Goal: Check status: Check status

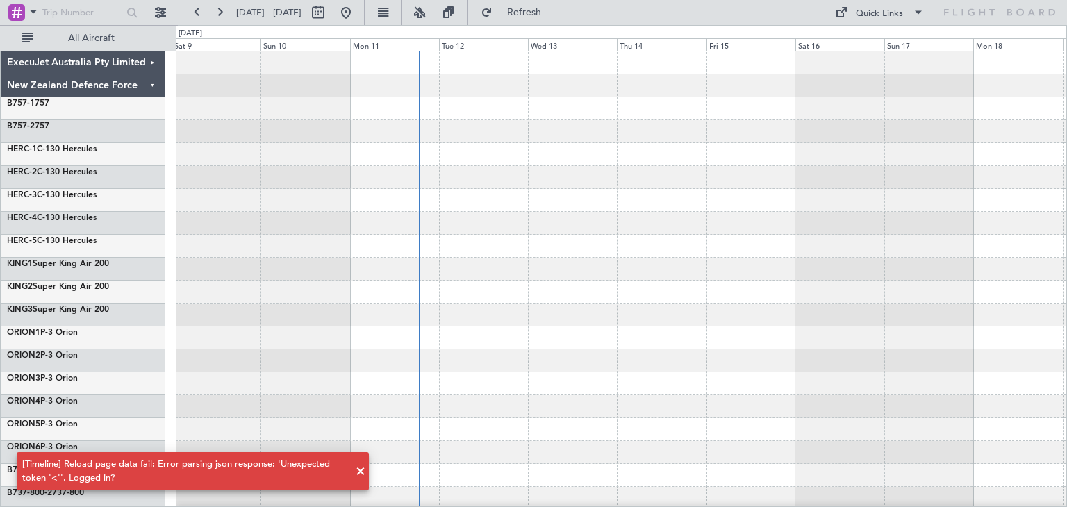
click at [360, 468] on span at bounding box center [360, 472] width 17 height 17
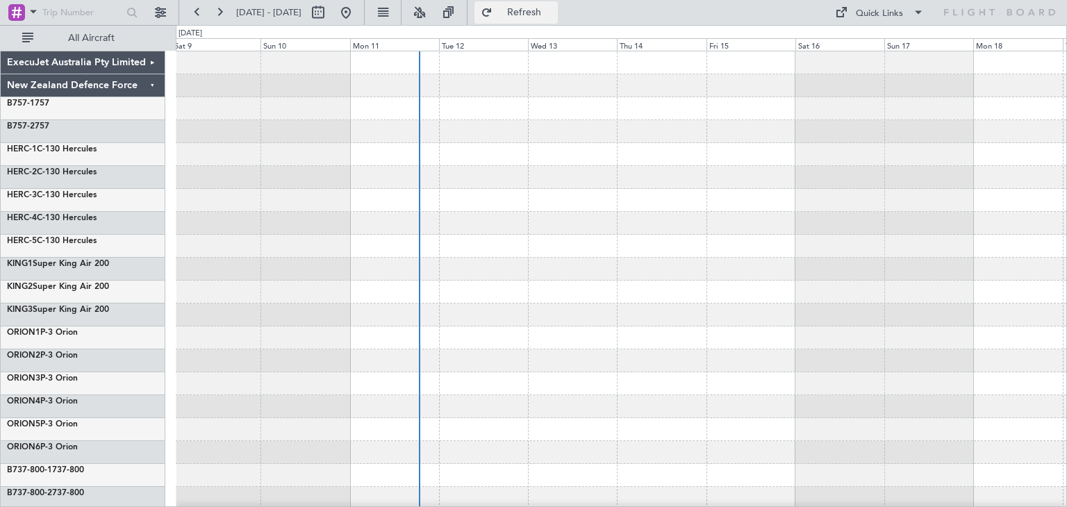
click at [554, 12] on span "Refresh" at bounding box center [524, 13] width 58 height 10
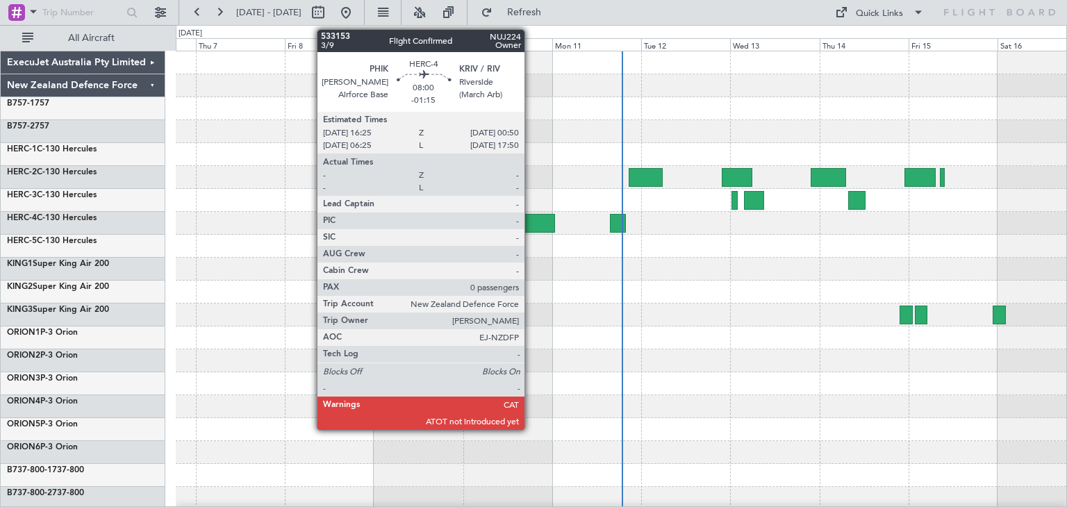
click at [531, 214] on div at bounding box center [538, 223] width 31 height 19
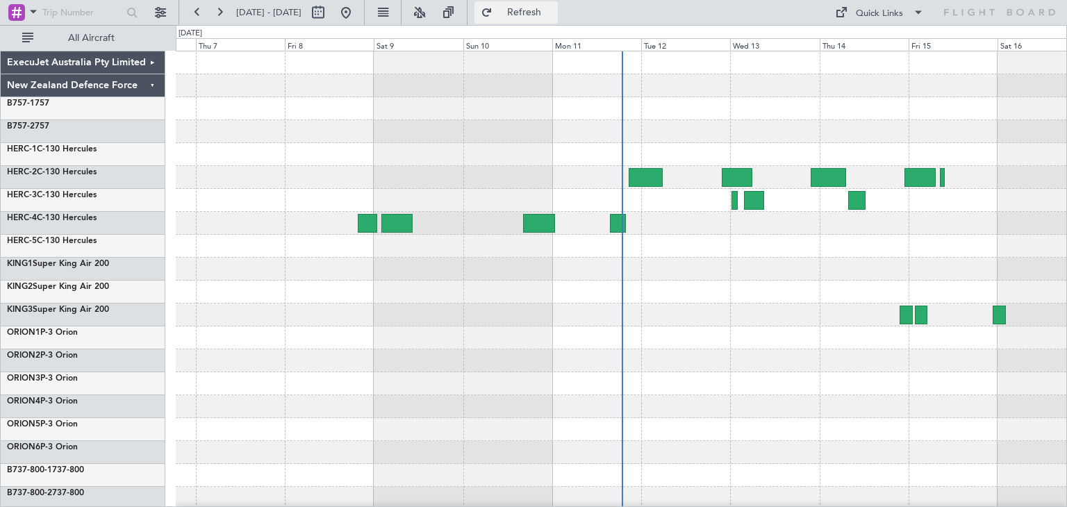
click at [554, 12] on span "Refresh" at bounding box center [524, 13] width 58 height 10
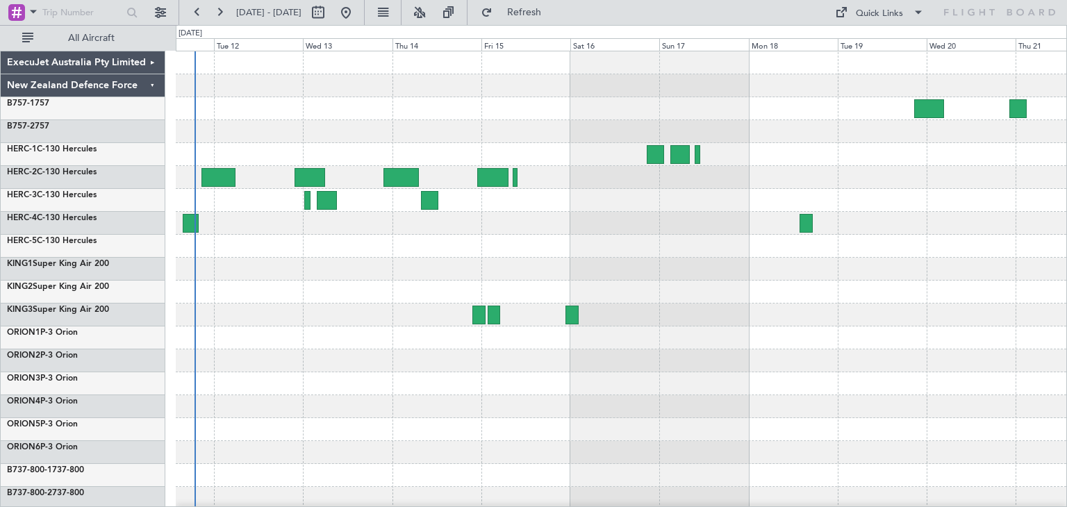
click at [275, 298] on div at bounding box center [621, 337] width 891 height 573
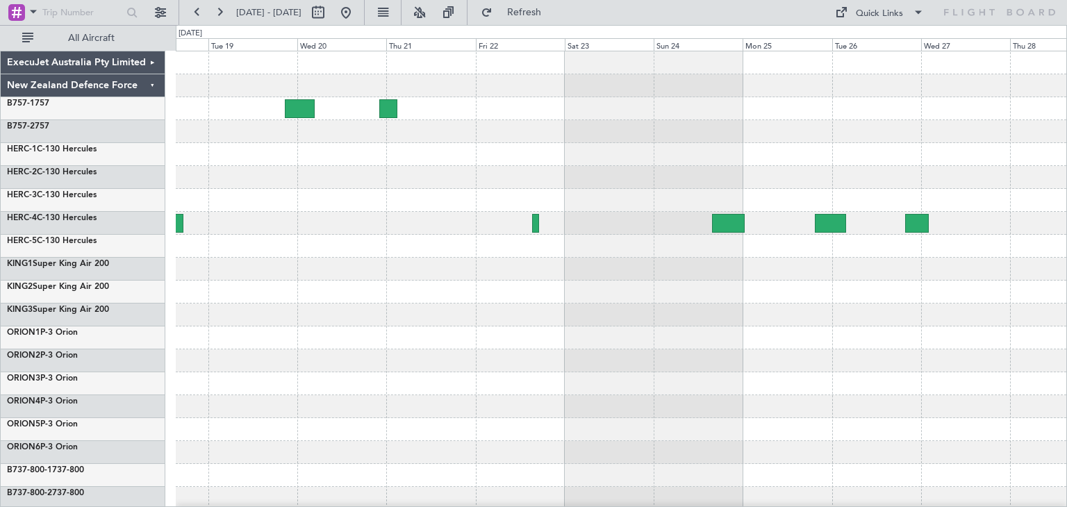
click at [239, 318] on div at bounding box center [621, 337] width 891 height 573
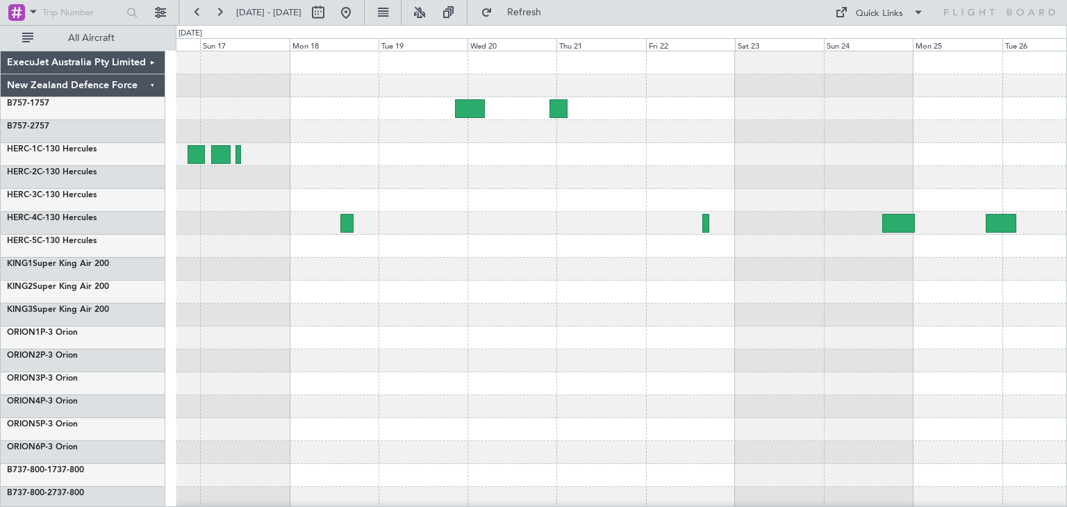
click at [998, 301] on div at bounding box center [621, 292] width 891 height 23
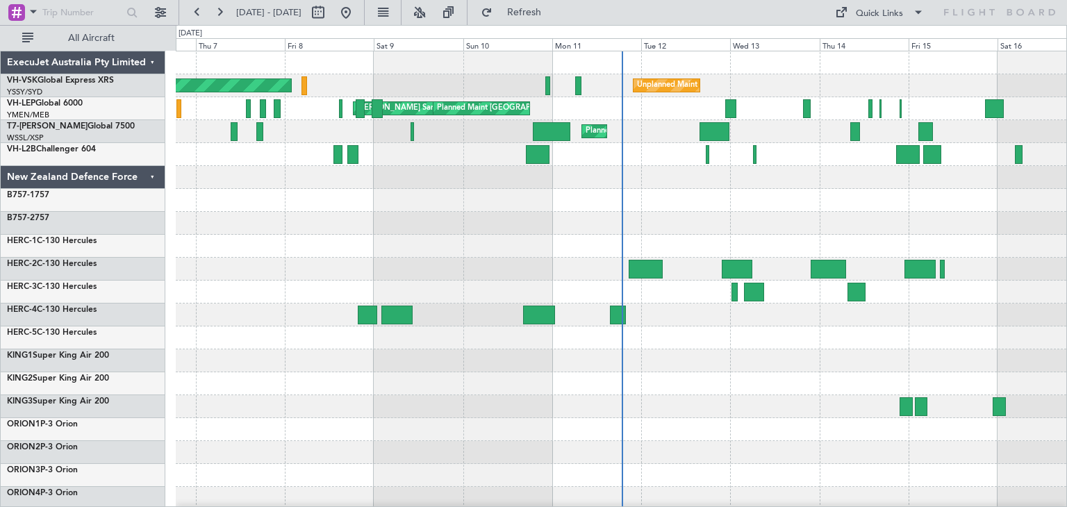
click at [152, 63] on div "ExecuJet Australia Pty Limited" at bounding box center [83, 62] width 165 height 23
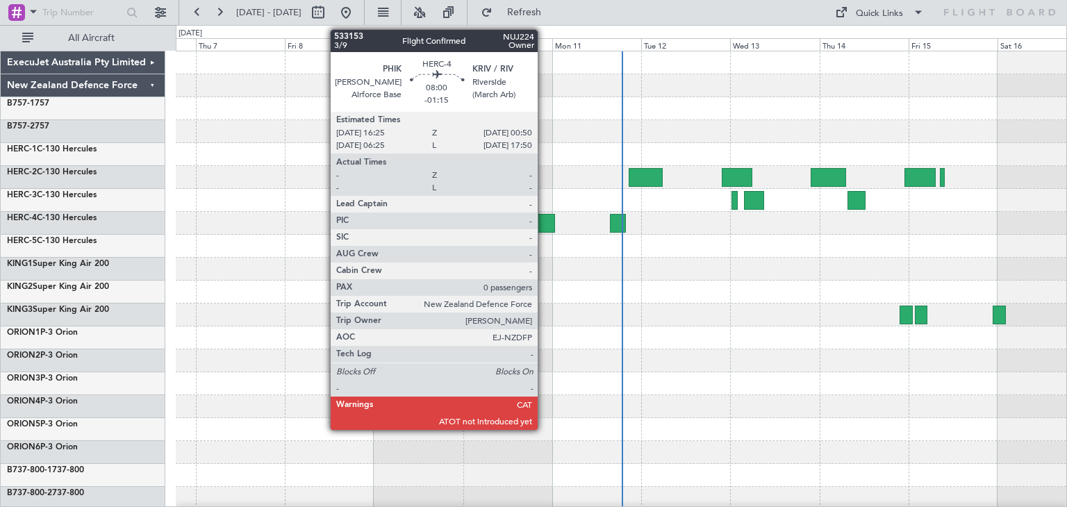
click at [544, 217] on div at bounding box center [538, 223] width 31 height 19
